Goal: Information Seeking & Learning: Learn about a topic

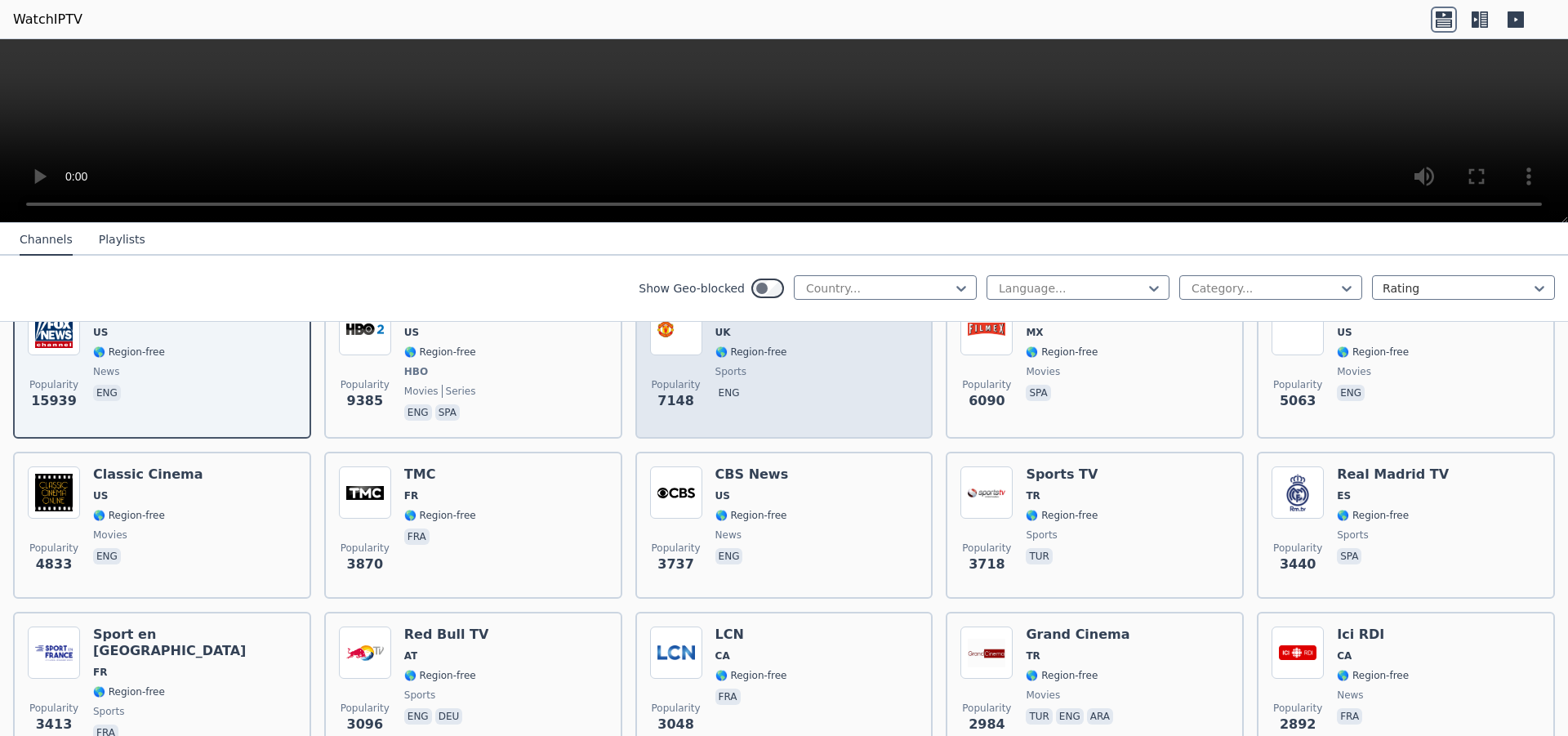
scroll to position [103, 0]
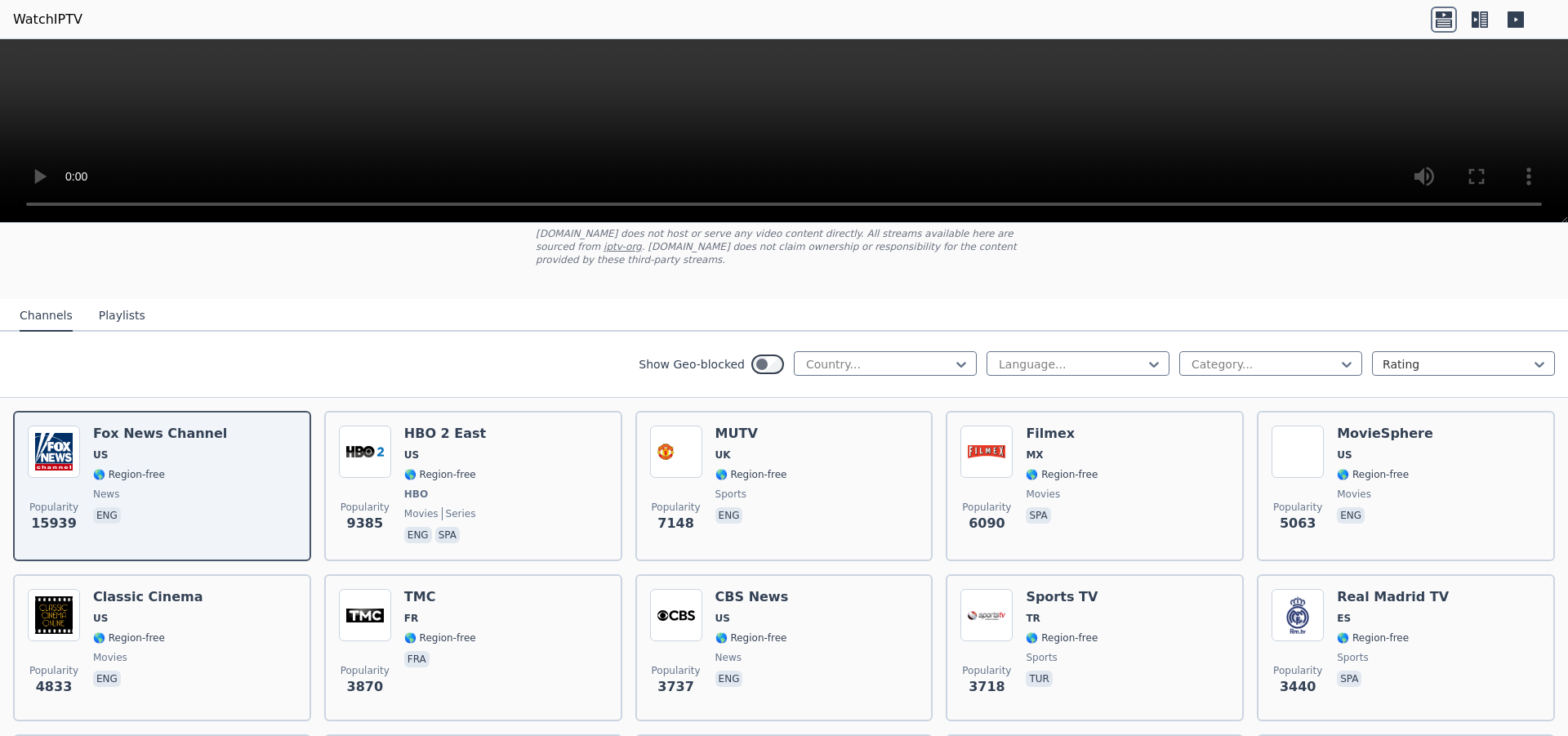
click at [931, 379] on div "Show Geo-blocked Country... Language... Category... Rating" at bounding box center [784, 364] width 1568 height 66
click at [925, 368] on div "Show Geo-blocked Country... Language... Category... Rating" at bounding box center [784, 364] width 1568 height 66
click at [928, 357] on div at bounding box center [879, 363] width 148 height 16
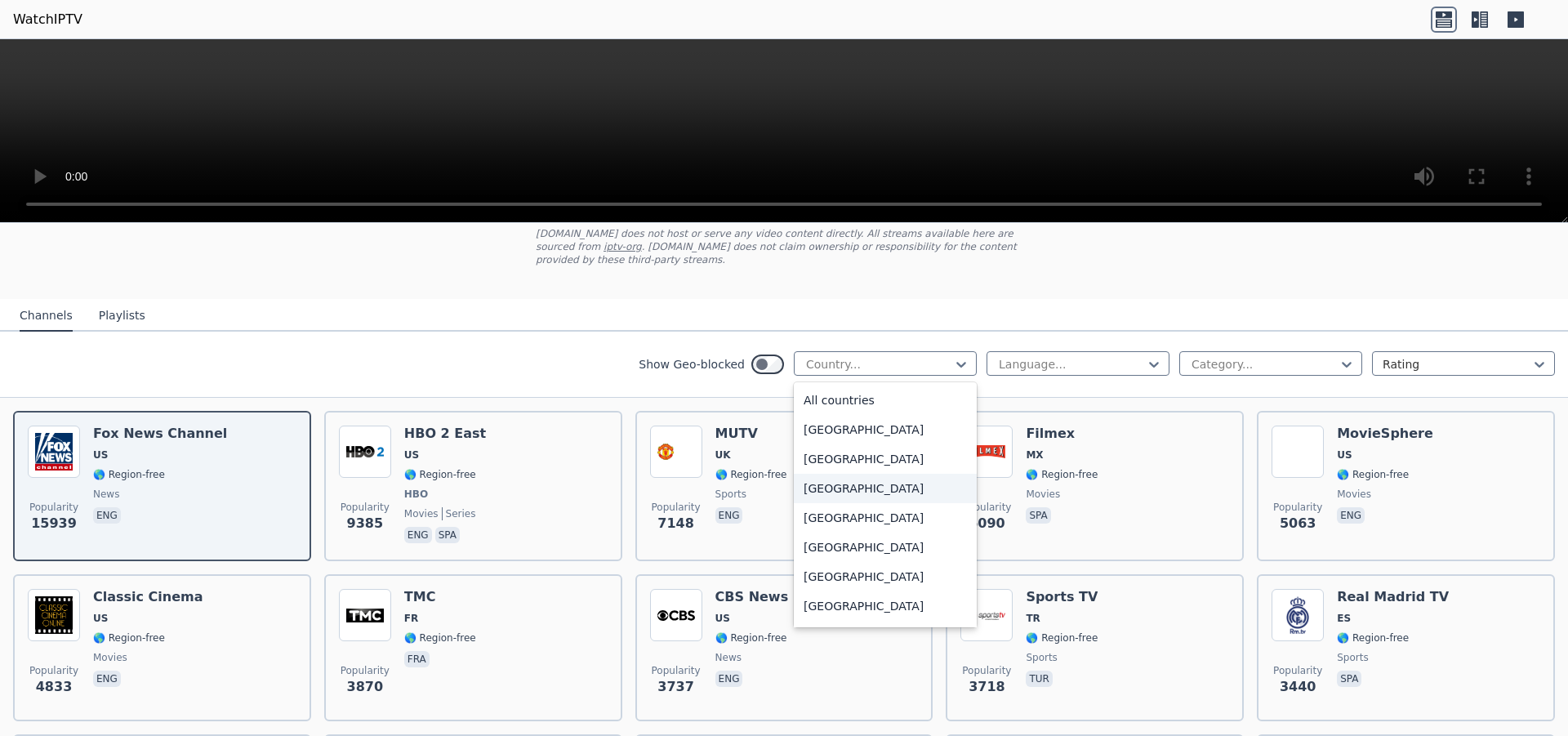
click at [844, 478] on div "[GEOGRAPHIC_DATA]" at bounding box center [885, 488] width 183 height 29
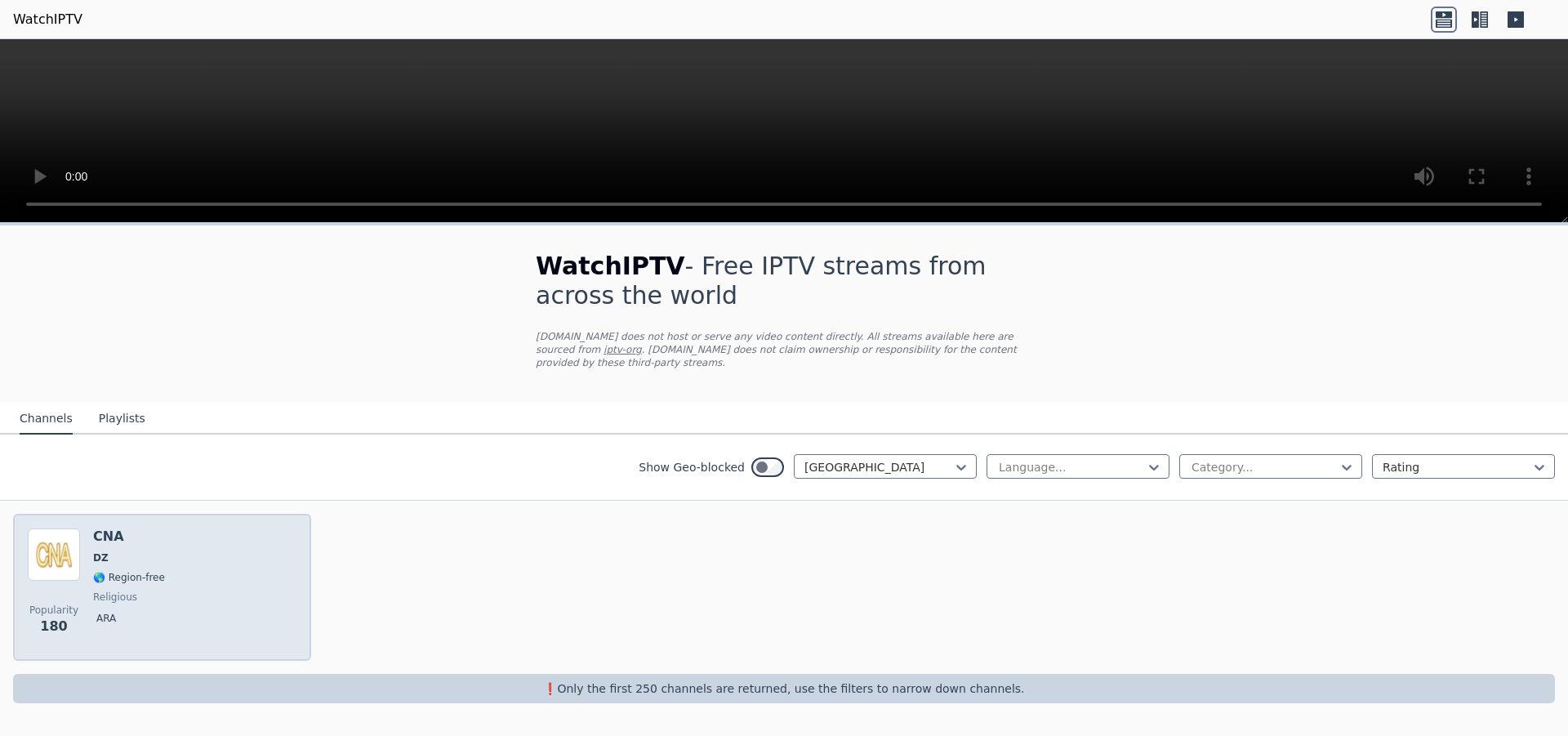
click at [195, 566] on div "Popularity 180 CNA DZ 🌎 Region-free religious ara" at bounding box center [162, 587] width 269 height 118
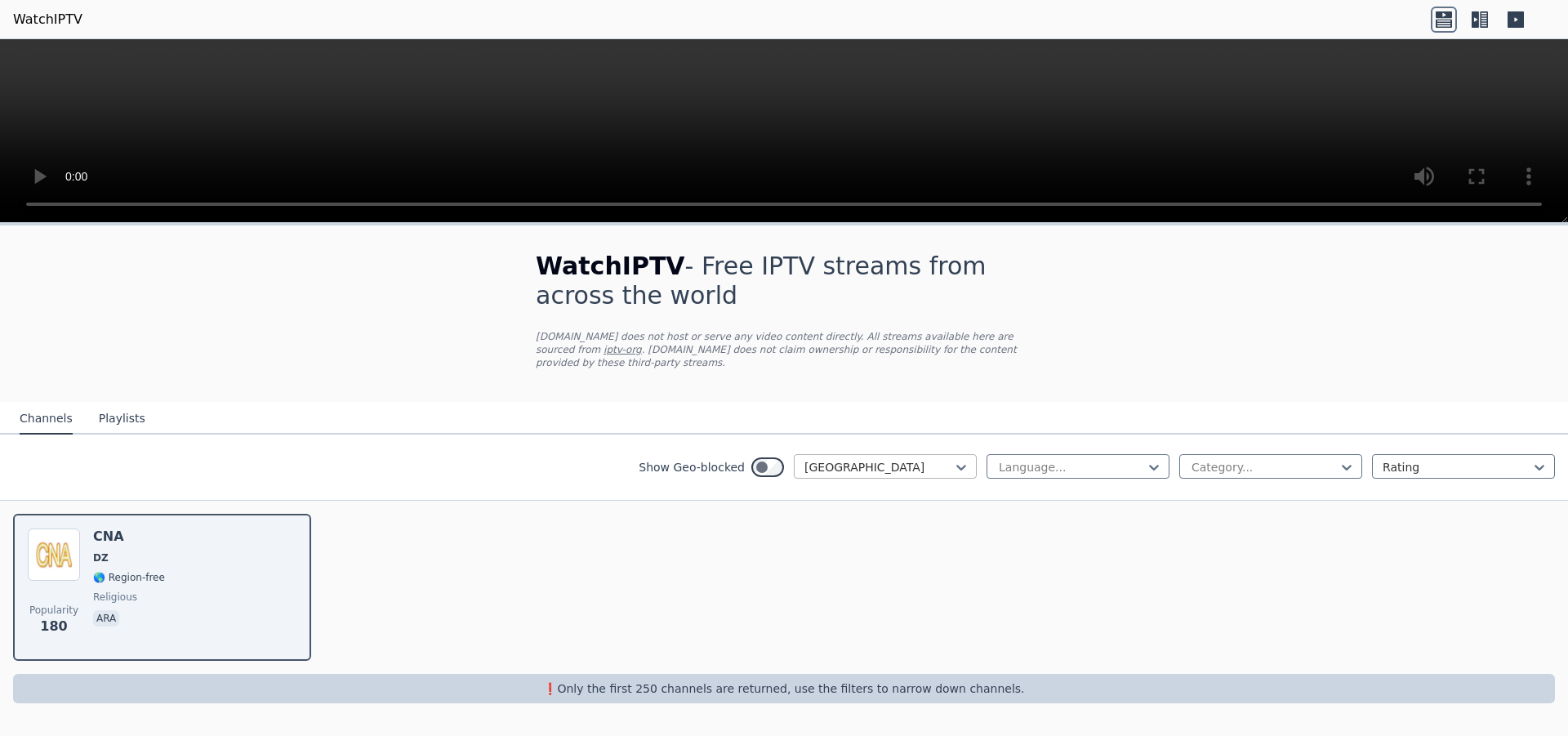
click at [930, 460] on div at bounding box center [879, 467] width 148 height 16
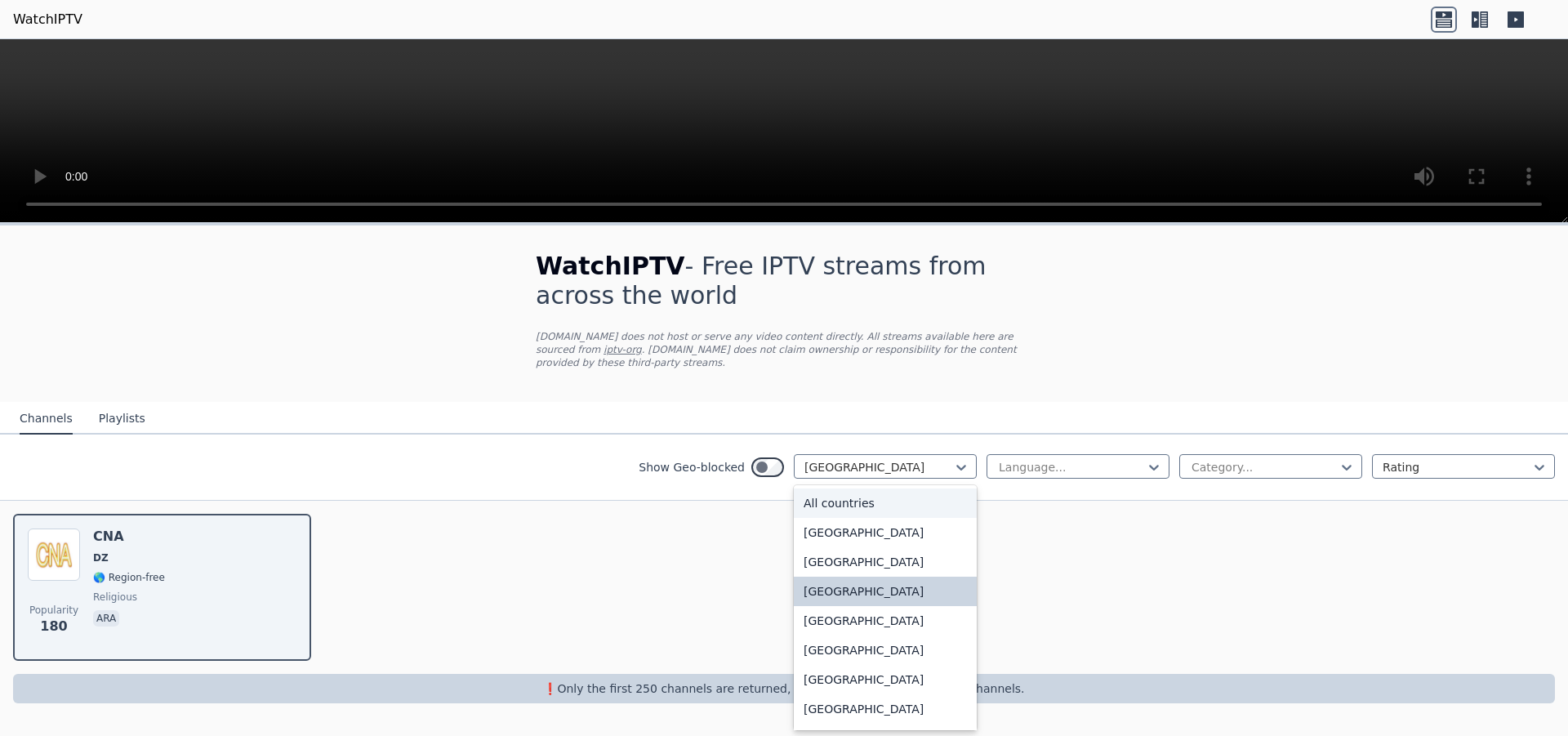
click at [881, 488] on div "All countries" at bounding box center [885, 502] width 183 height 29
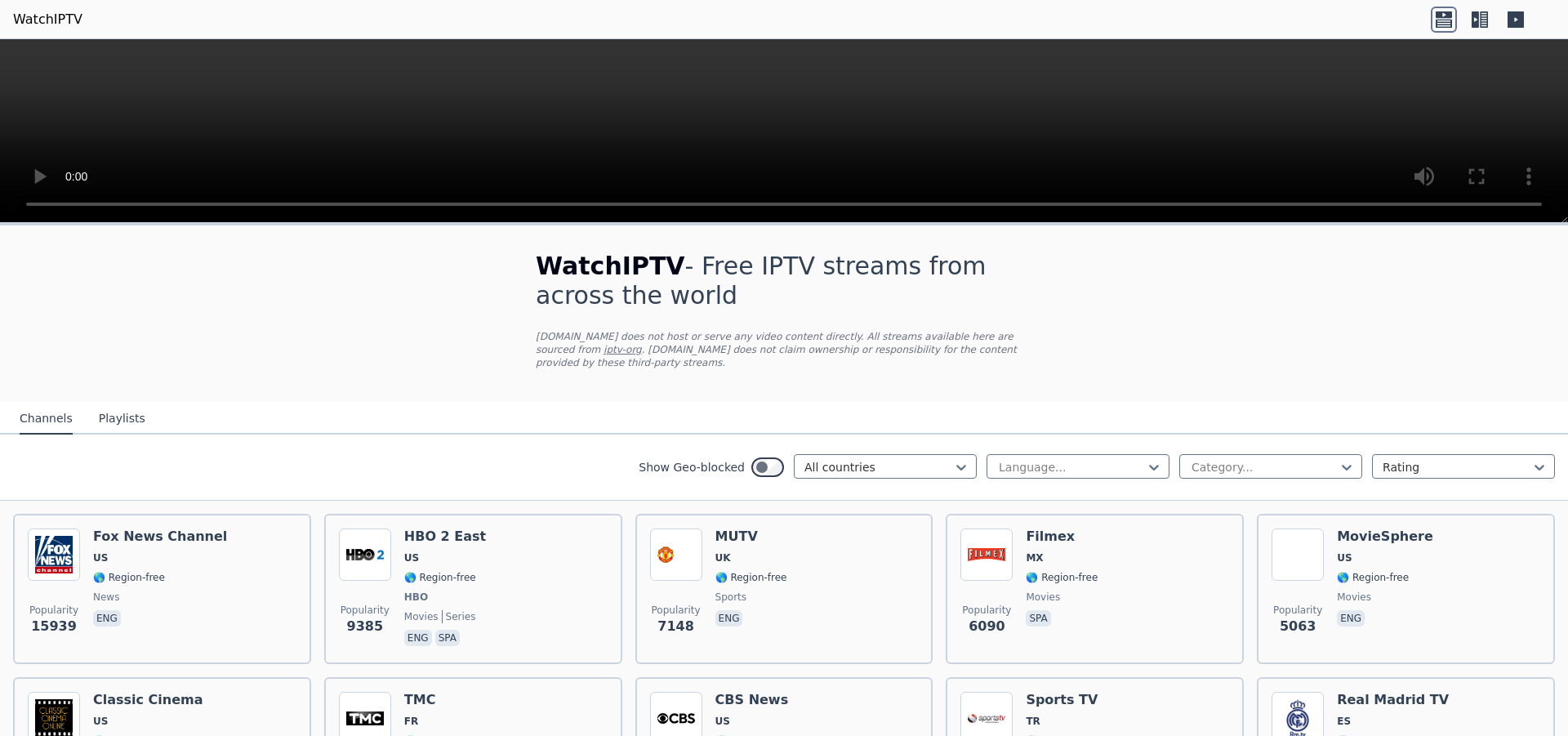
click at [1483, 24] on icon at bounding box center [1484, 19] width 8 height 16
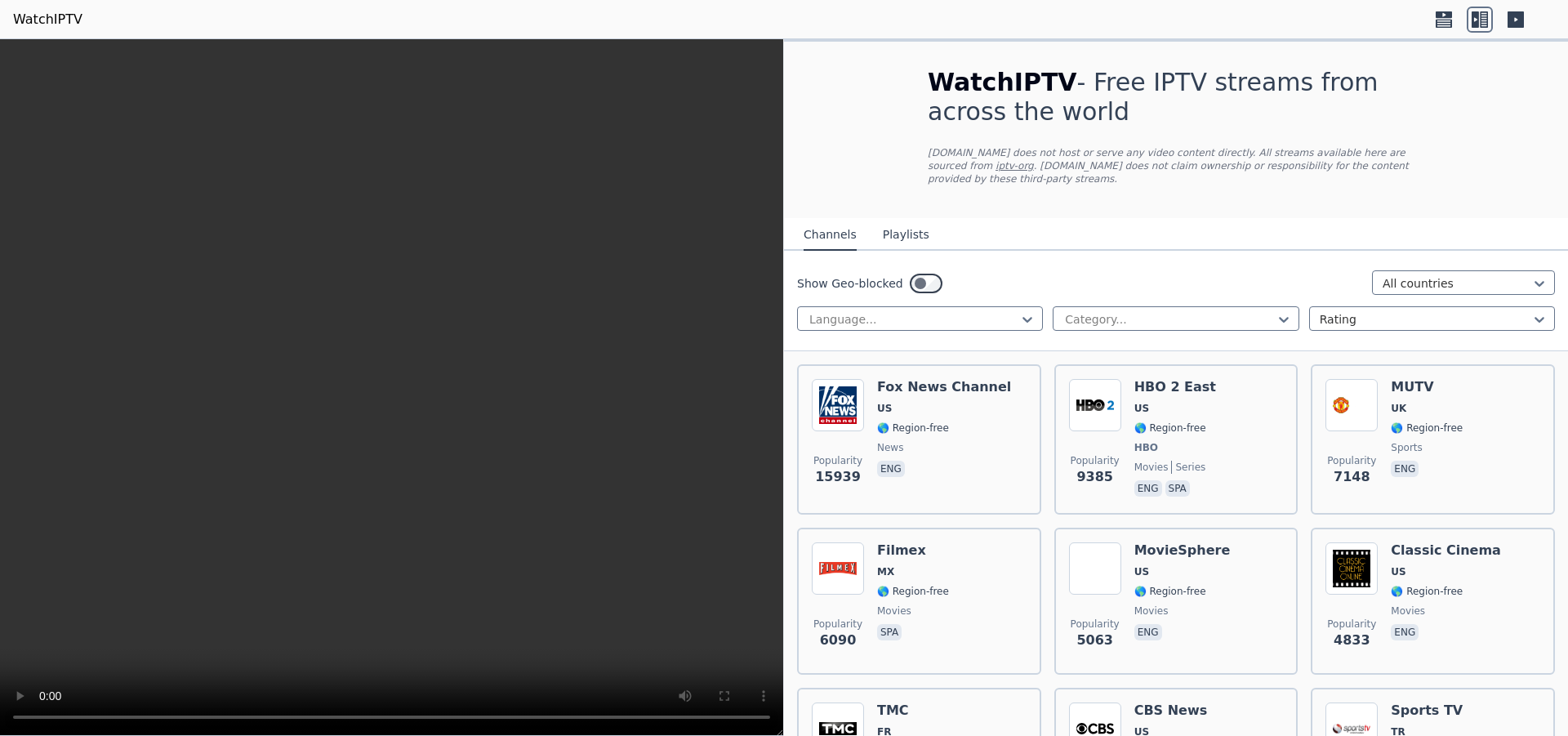
click at [1529, 18] on icon at bounding box center [1516, 20] width 26 height 26
